Goal: Transaction & Acquisition: Purchase product/service

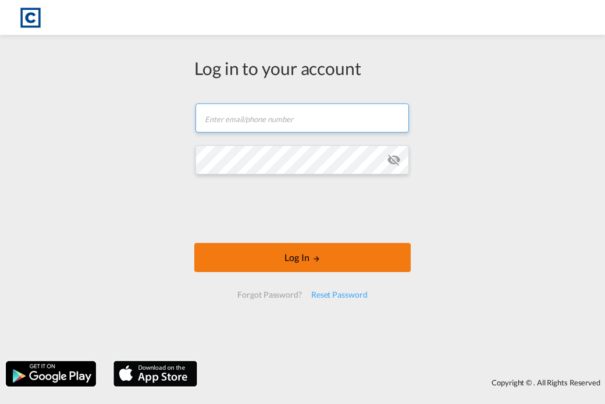
type input "[PERSON_NAME][EMAIL_ADDRESS][PERSON_NAME][DOMAIN_NAME]"
click at [326, 247] on button "Log In" at bounding box center [302, 257] width 216 height 29
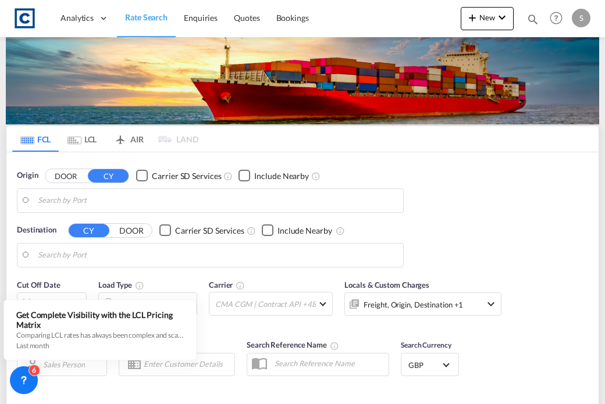
type input "GB-M2, [GEOGRAPHIC_DATA]"
type input "[GEOGRAPHIC_DATA], [GEOGRAPHIC_DATA], [GEOGRAPHIC_DATA]"
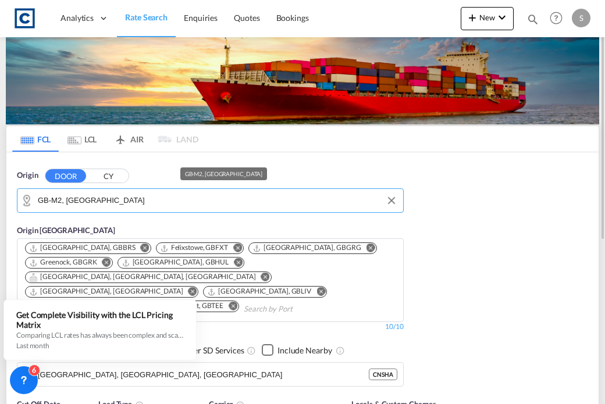
click at [264, 203] on input "GB-M2, [GEOGRAPHIC_DATA]" at bounding box center [217, 200] width 359 height 17
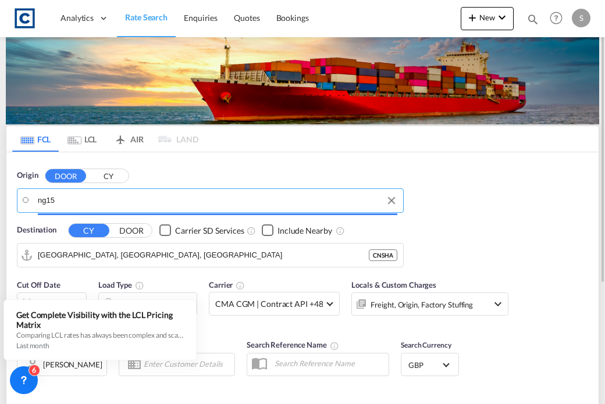
type input "ng15"
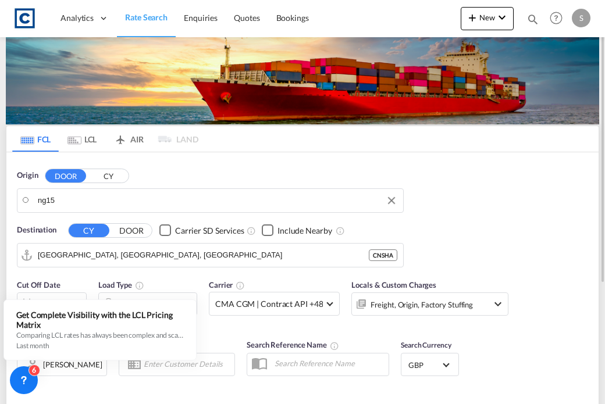
click at [98, 191] on body "Analytics Dashboard Rate Search Enquiries Quotes Bookings" at bounding box center [302, 202] width 605 height 404
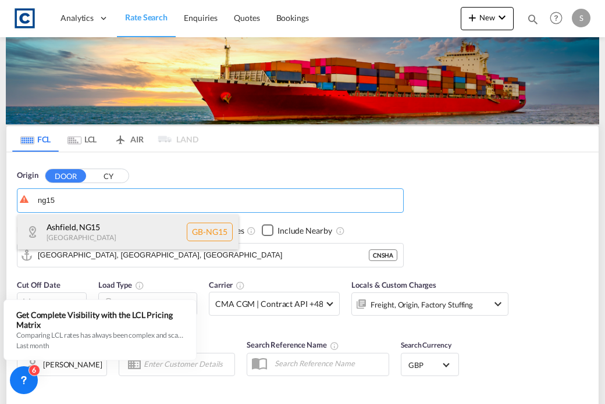
click at [102, 236] on div "Ashfield , NG15 [GEOGRAPHIC_DATA] [GEOGRAPHIC_DATA]-NG15" at bounding box center [127, 232] width 221 height 35
type input "GB-NG15, [GEOGRAPHIC_DATA]"
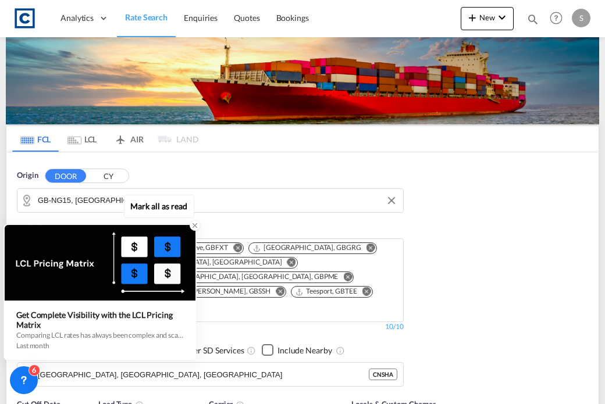
click at [194, 228] on icon at bounding box center [195, 226] width 8 height 8
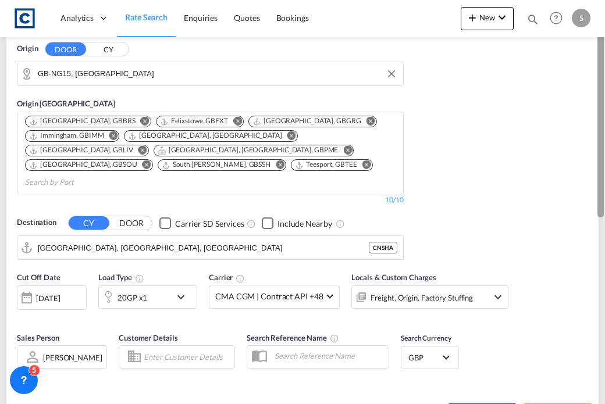
drag, startPoint x: 601, startPoint y: 188, endPoint x: 607, endPoint y: 264, distance: 76.4
click at [604, 264] on html "Analytics Dashboard Rate Search Enquiries Quotes Bookings Analytics" at bounding box center [302, 202] width 605 height 404
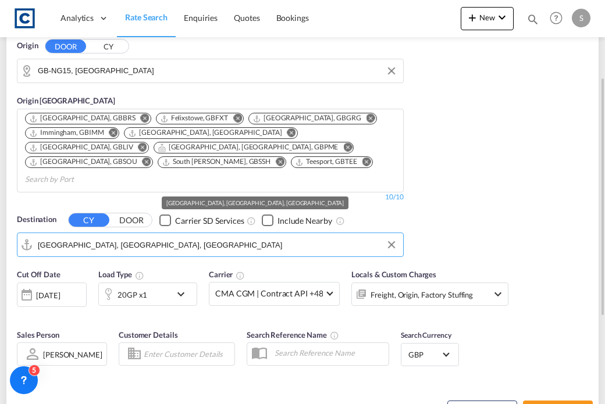
click at [194, 235] on md-autocomplete "[GEOGRAPHIC_DATA], [GEOGRAPHIC_DATA], [GEOGRAPHIC_DATA]" at bounding box center [217, 245] width 359 height 20
click at [181, 236] on input "[GEOGRAPHIC_DATA], [GEOGRAPHIC_DATA], [GEOGRAPHIC_DATA]" at bounding box center [217, 244] width 359 height 17
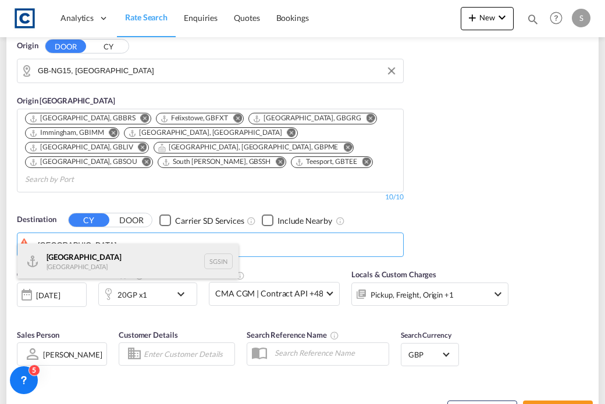
click at [128, 266] on div "Singapore [GEOGRAPHIC_DATA] [GEOGRAPHIC_DATA]" at bounding box center [127, 261] width 221 height 35
type input "[GEOGRAPHIC_DATA], SGSIN"
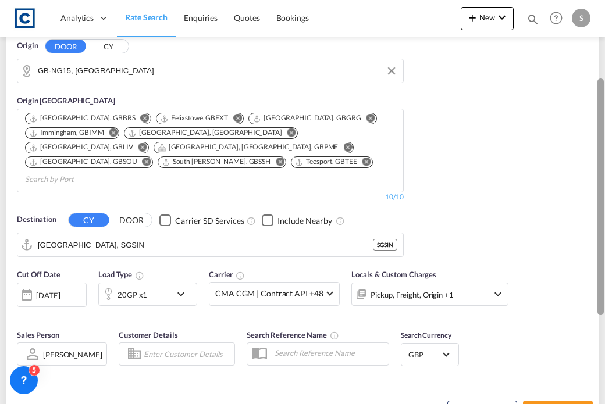
click at [602, 226] on md-content "Analytics Dashboard Rate Search Enquiries Quotes Bookings New Quote Bookings" at bounding box center [302, 202] width 605 height 404
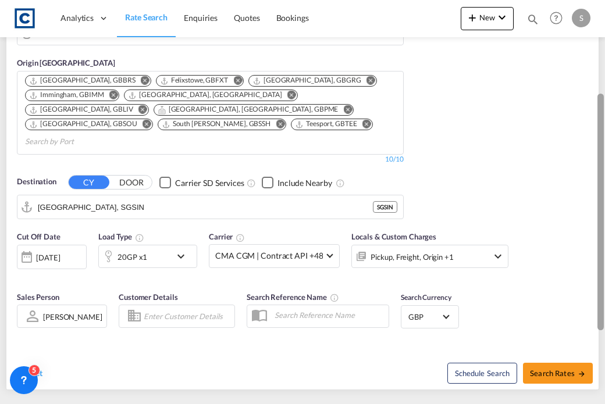
drag, startPoint x: 602, startPoint y: 226, endPoint x: 602, endPoint y: 269, distance: 43.0
click at [602, 269] on div at bounding box center [600, 212] width 6 height 237
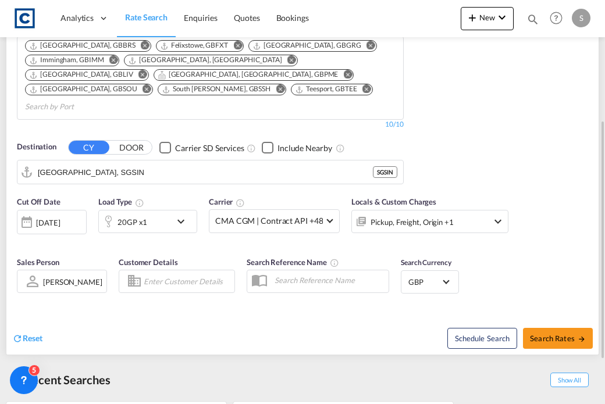
click at [579, 251] on div "Cut Off Date [DATE] [DATE] Load Type 20GP x1 Carrier CMA CGM | Contract API +48…" at bounding box center [302, 246] width 592 height 113
click at [60, 218] on div "[DATE]" at bounding box center [48, 223] width 24 height 10
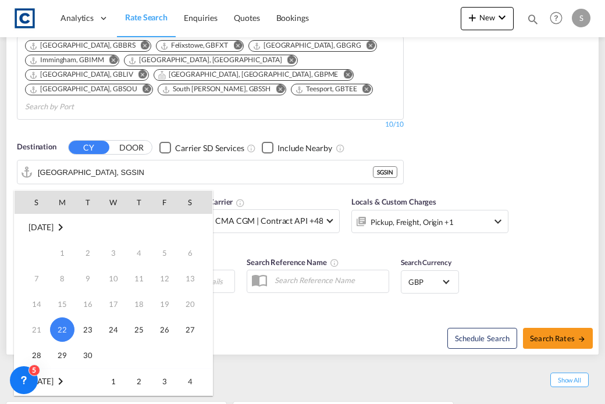
click at [288, 306] on div at bounding box center [302, 202] width 605 height 404
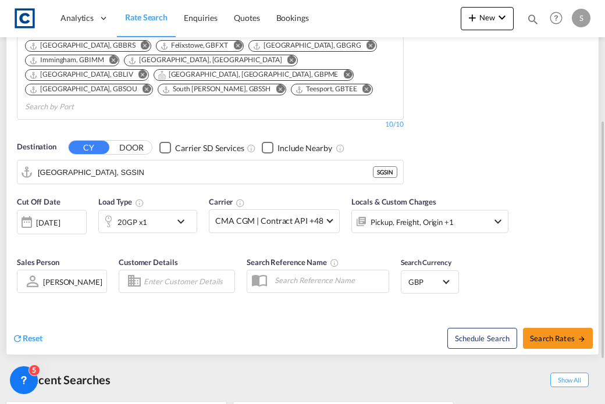
click at [476, 210] on div "Pickup, Freight, Origin +1" at bounding box center [429, 221] width 157 height 23
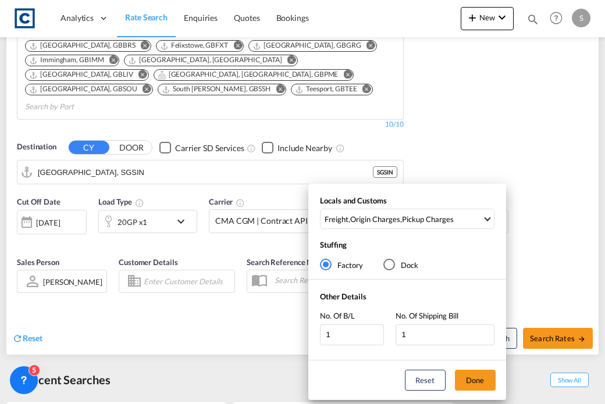
click at [569, 206] on div "Locals and Customs Freight , Origin Charges , Pickup Charges Clear All Select A…" at bounding box center [302, 202] width 605 height 404
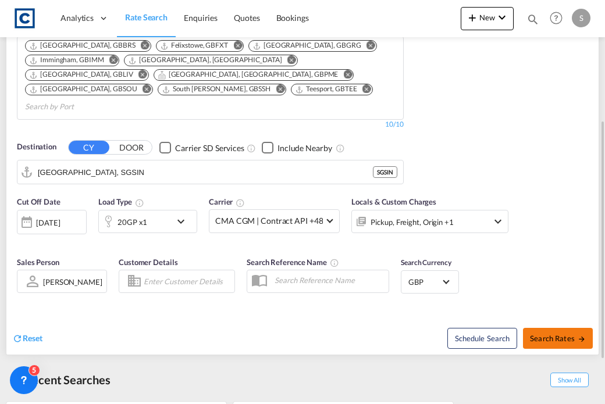
click at [576, 328] on button "Search Rates" at bounding box center [558, 338] width 70 height 21
type input "NG15 to SGSIN / [DATE]"
